Goal: Transaction & Acquisition: Download file/media

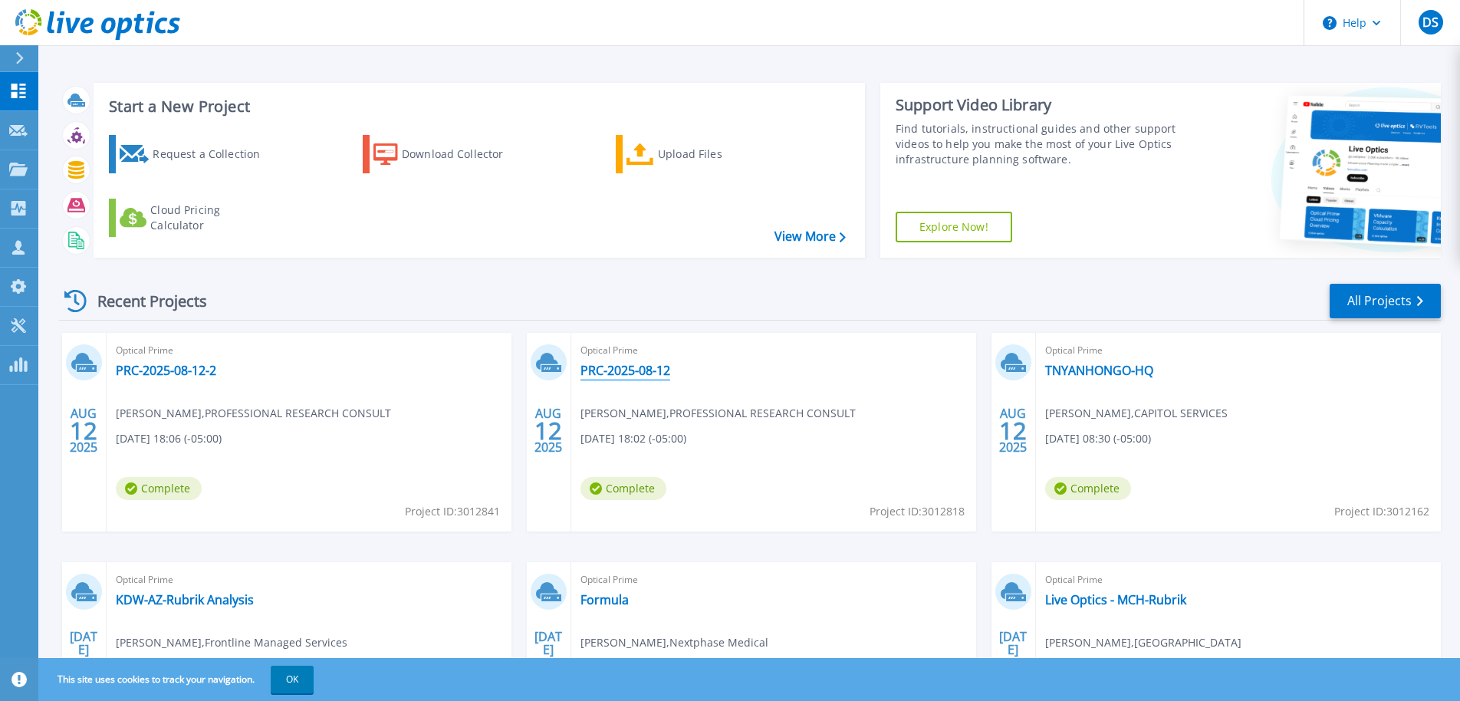
click at [647, 370] on link "PRC-2025-08-12" at bounding box center [626, 370] width 90 height 15
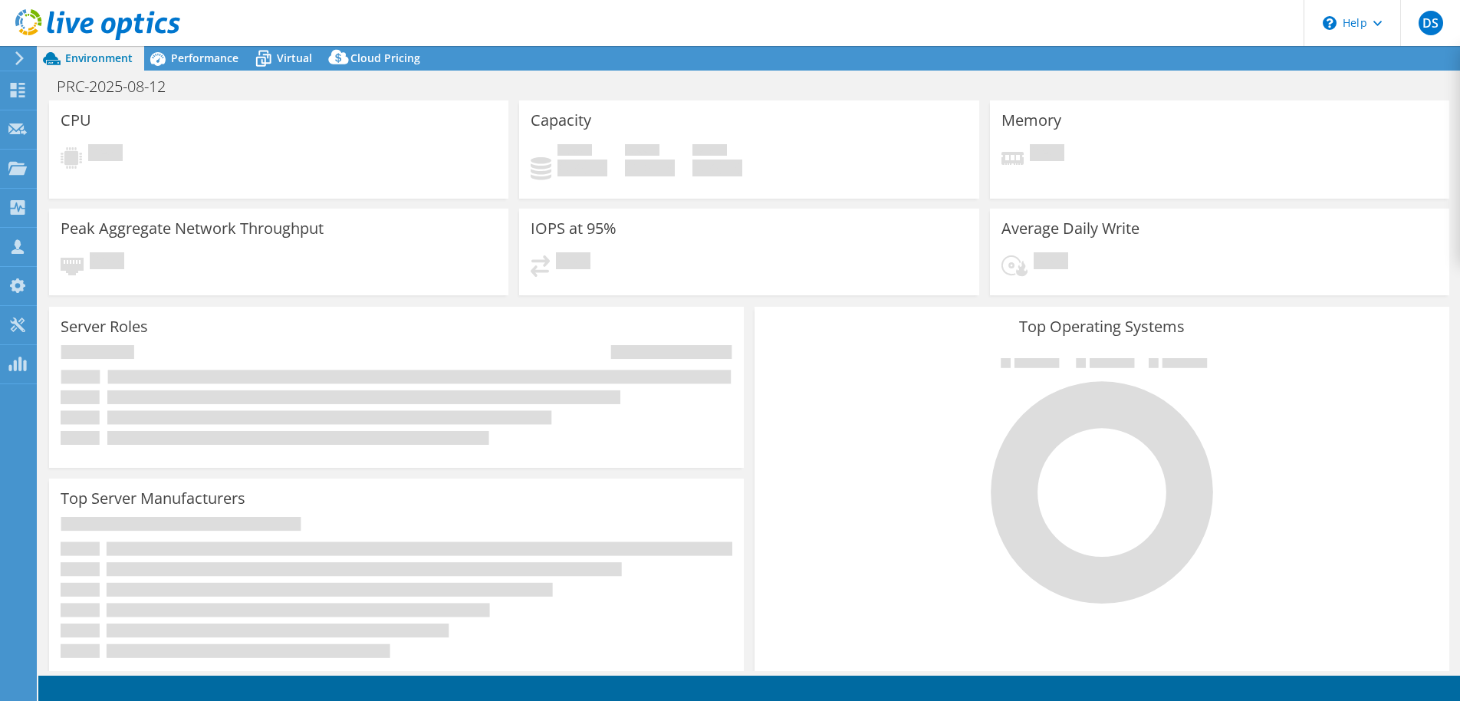
select select "USD"
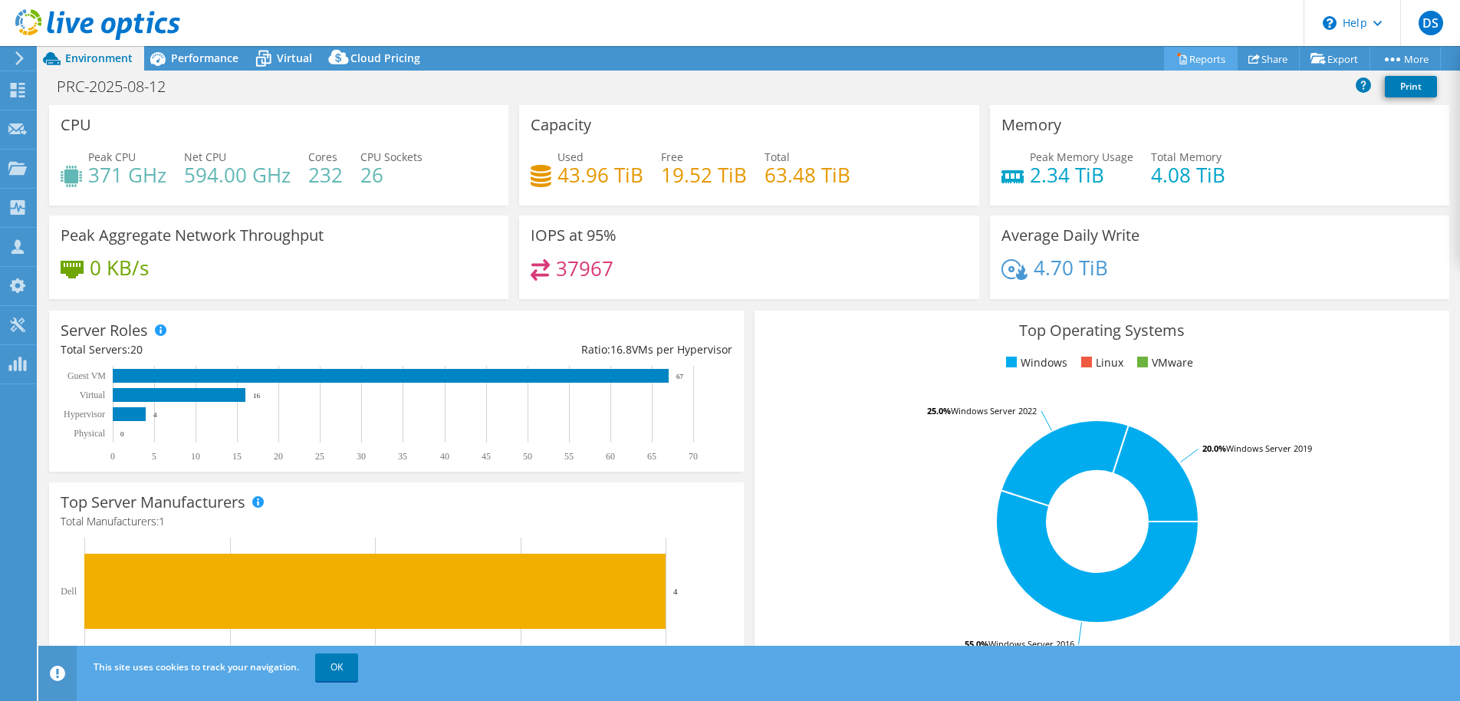
click at [1182, 61] on link "Reports" at bounding box center [1201, 59] width 74 height 24
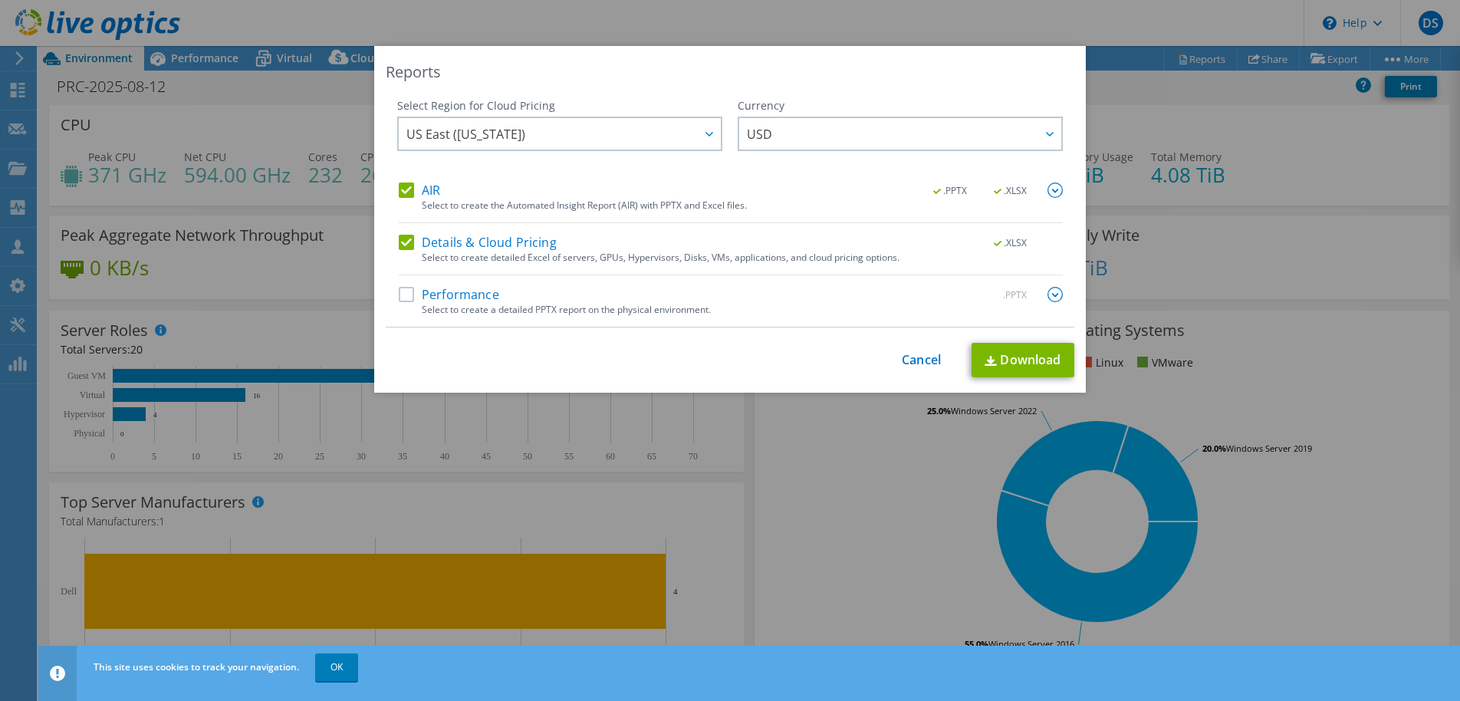
click at [409, 196] on label "AIR" at bounding box center [419, 190] width 41 height 15
click at [0, 0] on input "AIR" at bounding box center [0, 0] width 0 height 0
click at [1021, 350] on link "Download" at bounding box center [1023, 360] width 103 height 35
click at [1275, 213] on div "Reports Select Region for Cloud Pricing Asia Pacific ([GEOGRAPHIC_DATA]) [GEOGR…" at bounding box center [730, 350] width 1460 height 609
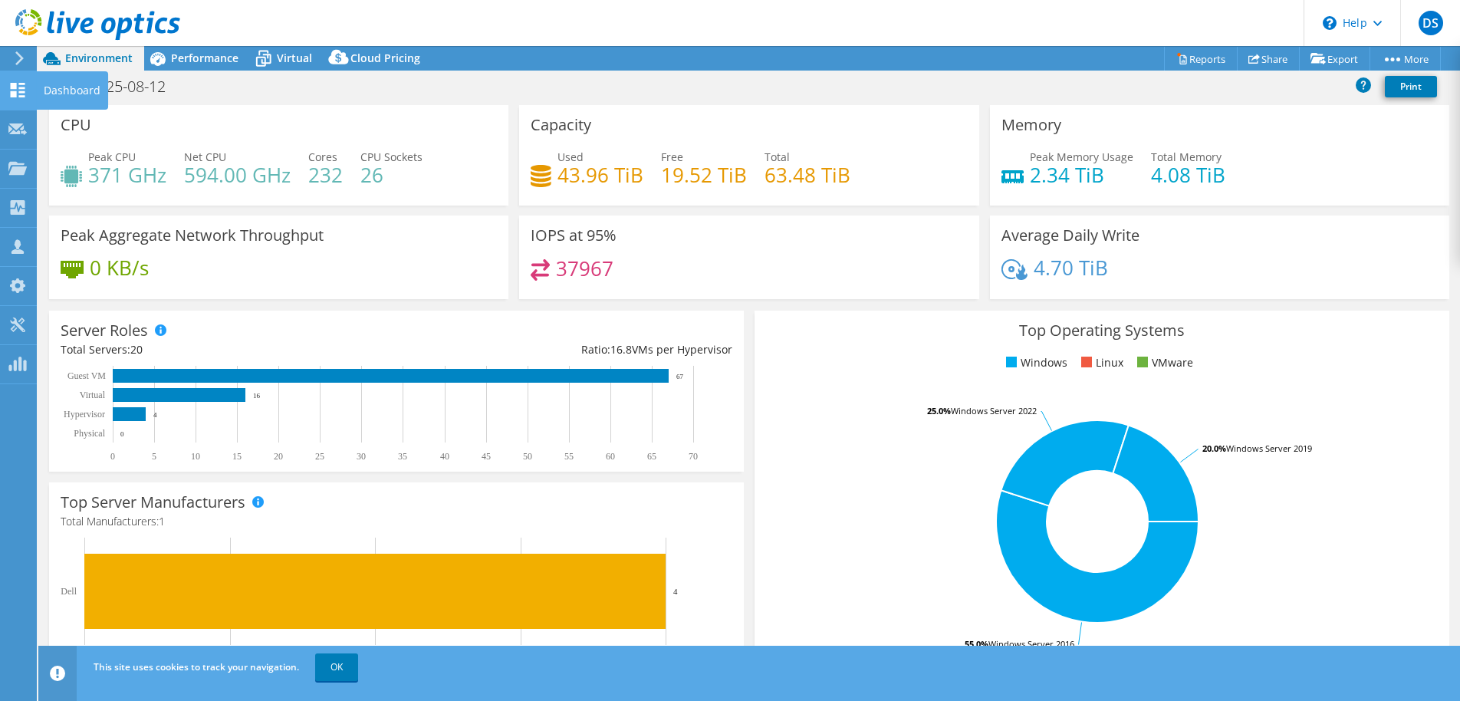
click at [22, 91] on use at bounding box center [18, 90] width 15 height 15
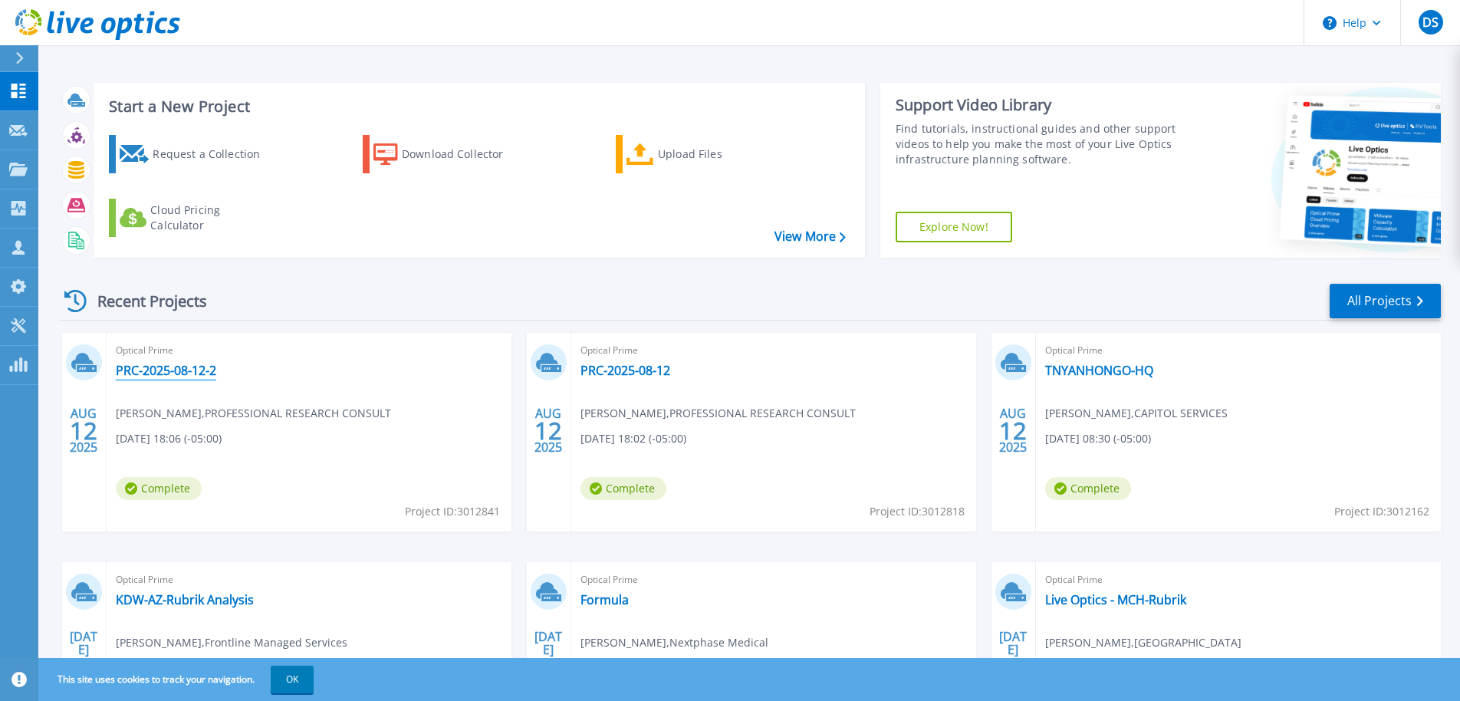
click at [181, 366] on link "PRC-2025-08-12-2" at bounding box center [166, 370] width 100 height 15
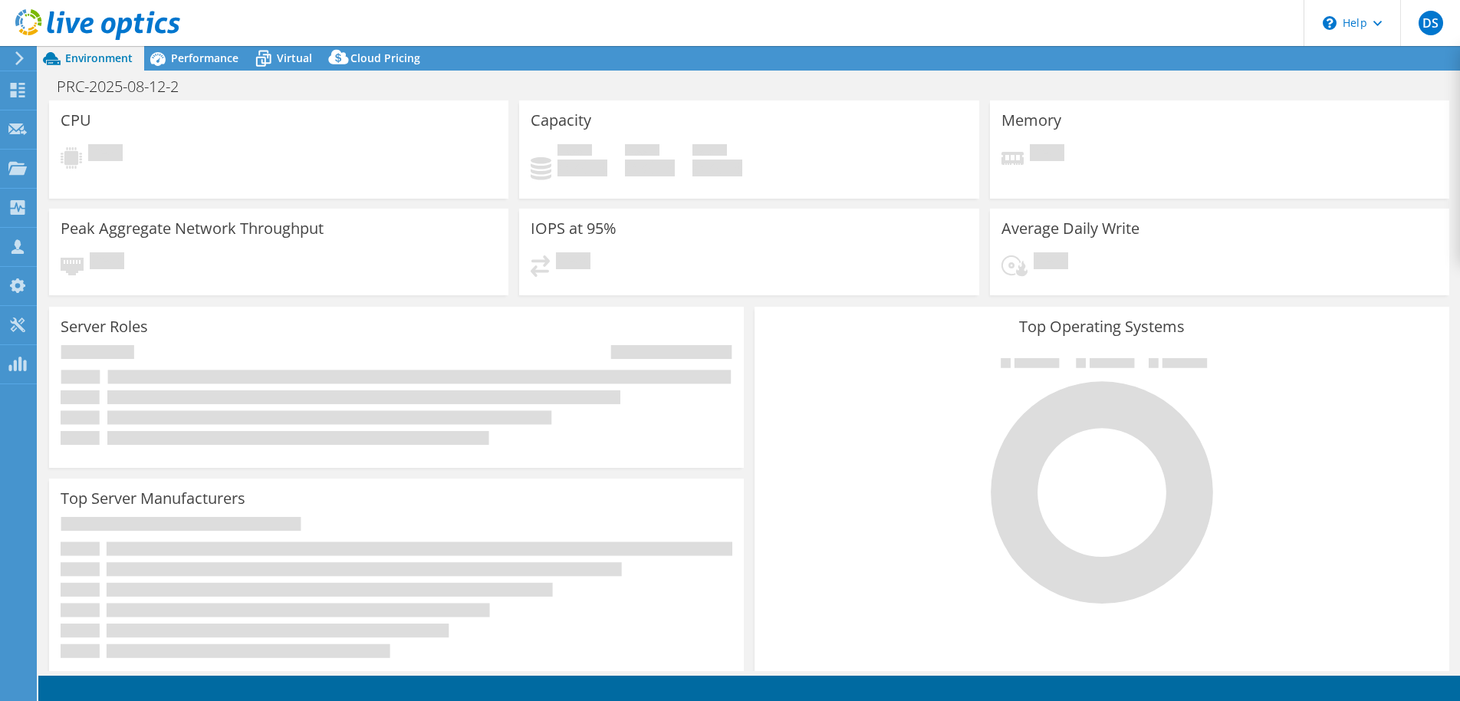
select select "USD"
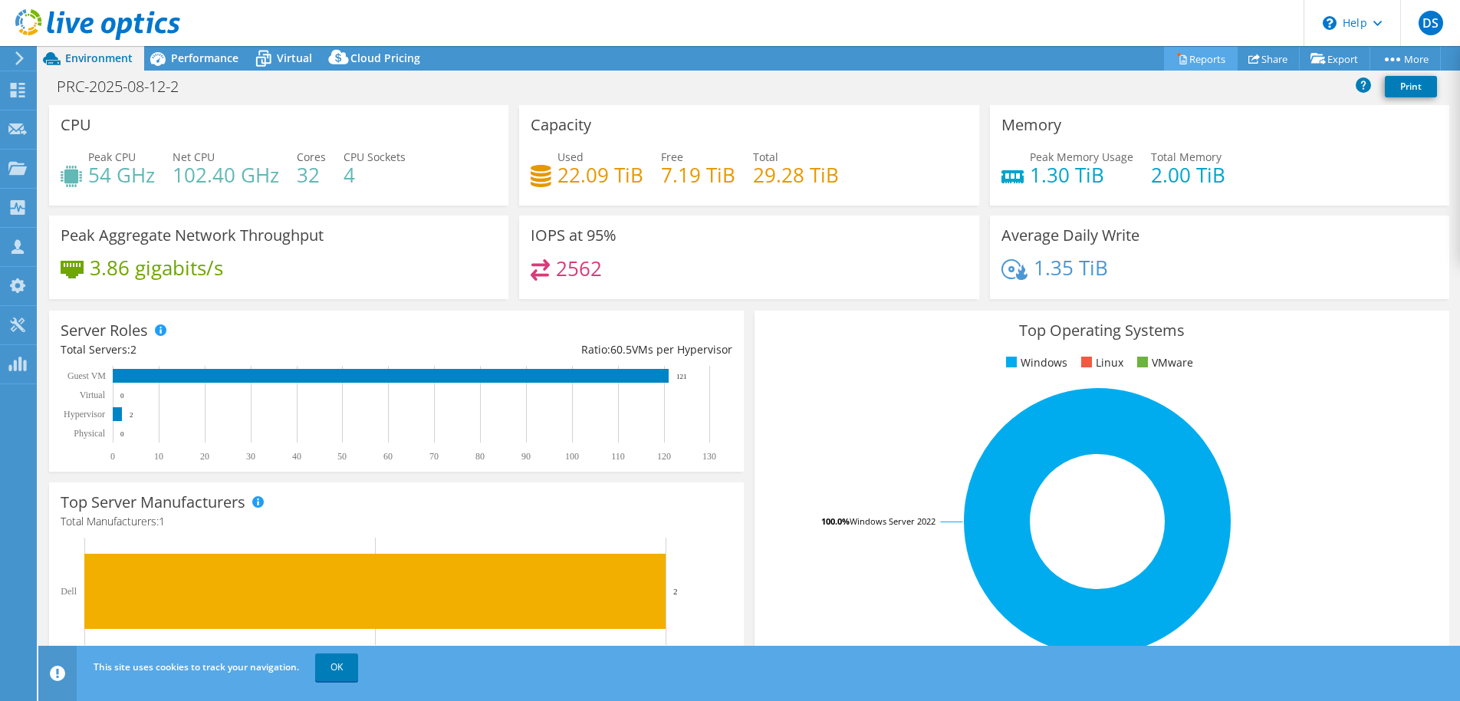
click at [1204, 53] on link "Reports" at bounding box center [1201, 59] width 74 height 24
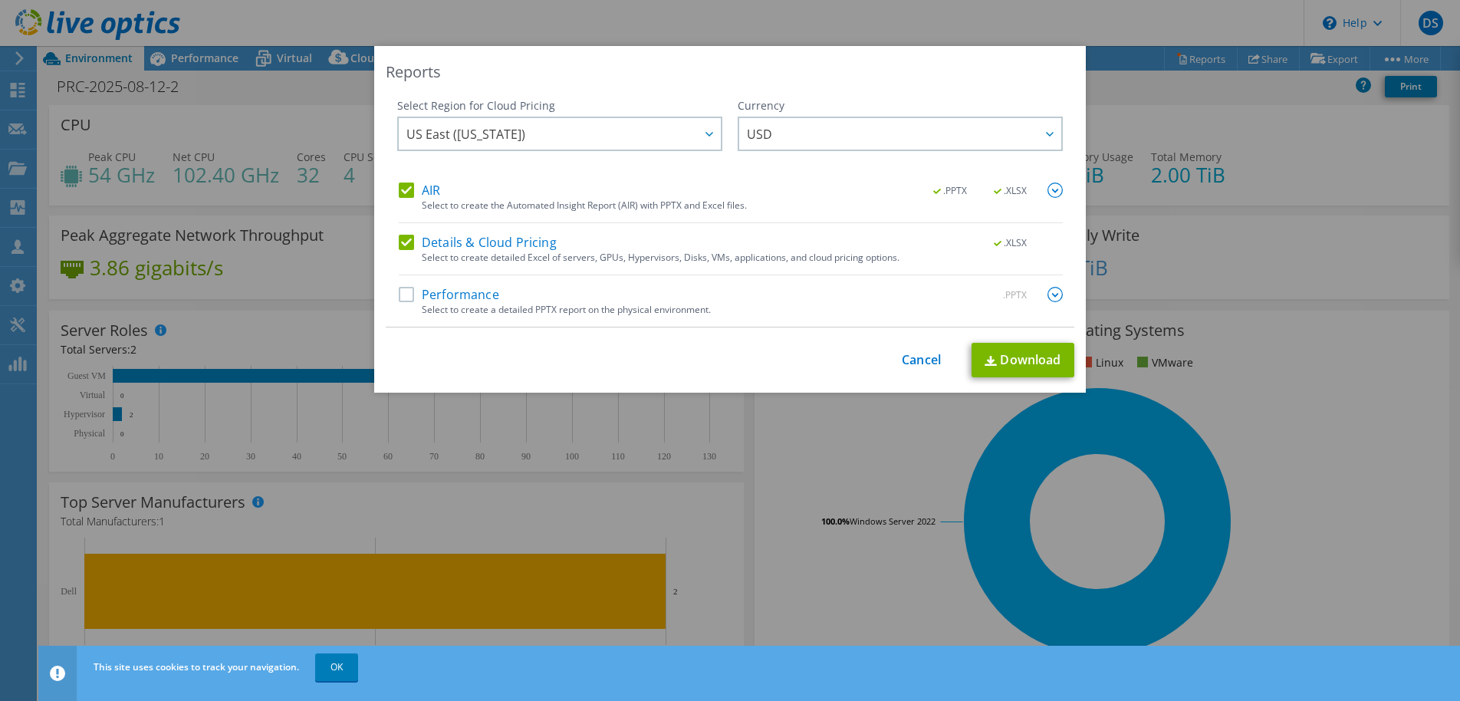
click at [407, 188] on label "AIR" at bounding box center [419, 190] width 41 height 15
click at [0, 0] on input "AIR" at bounding box center [0, 0] width 0 height 0
click at [1024, 368] on link "Download" at bounding box center [1023, 360] width 103 height 35
click at [1186, 88] on div "Reports Select Region for Cloud Pricing Asia Pacific ([GEOGRAPHIC_DATA]) [GEOGR…" at bounding box center [730, 350] width 1460 height 609
